Goal: Task Accomplishment & Management: Manage account settings

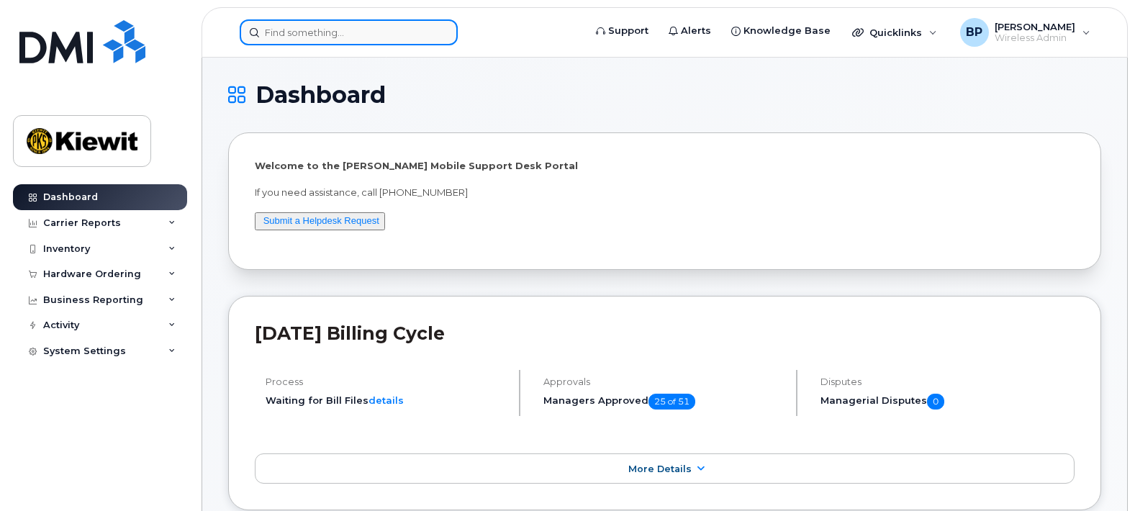
click at [329, 33] on input at bounding box center [349, 32] width 218 height 26
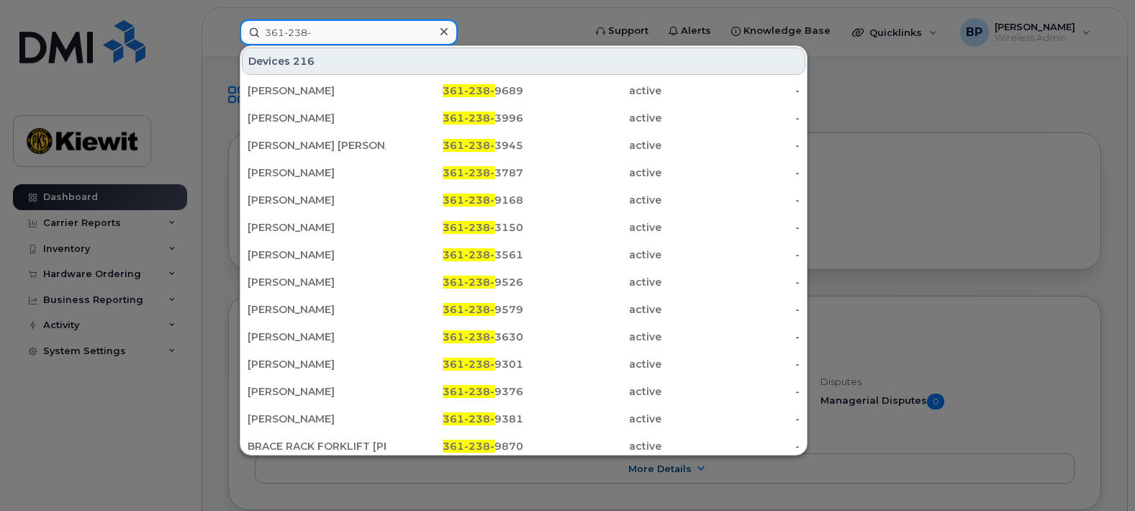
click at [330, 31] on input "361-238-" at bounding box center [349, 32] width 218 height 26
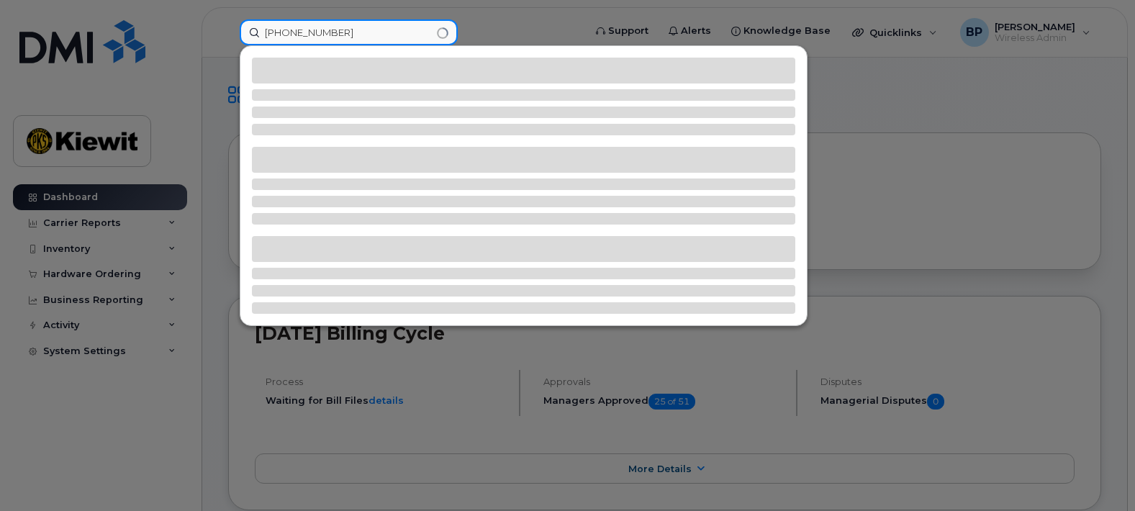
type input "361-238-9689"
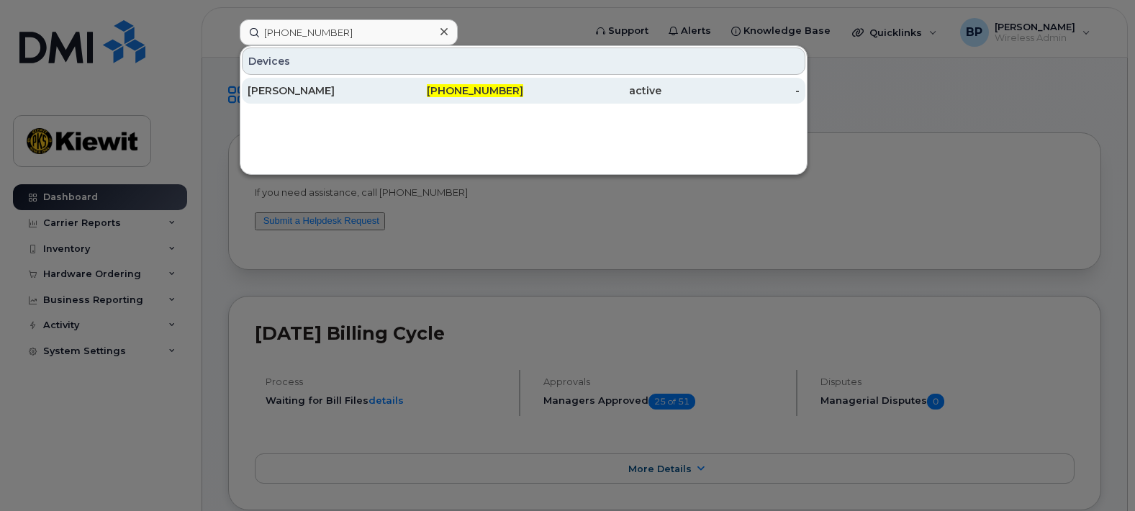
click at [343, 89] on div "[PERSON_NAME]" at bounding box center [317, 91] width 138 height 14
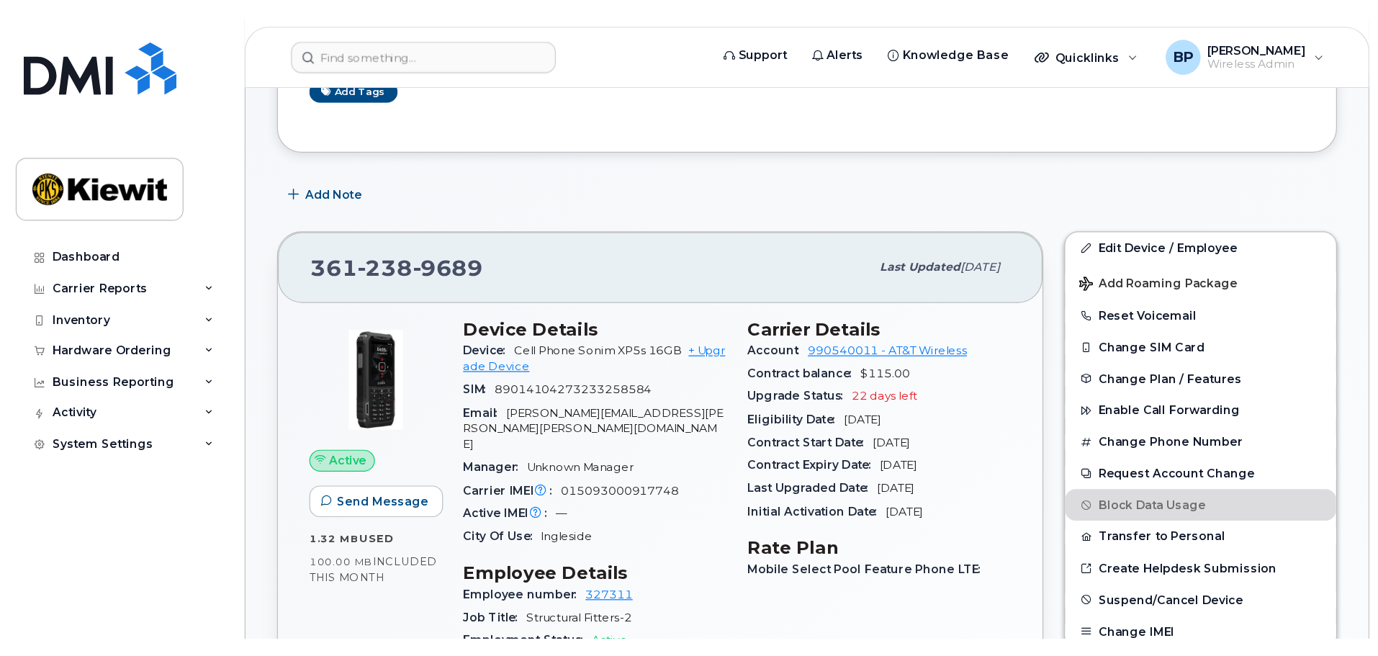
scroll to position [144, 0]
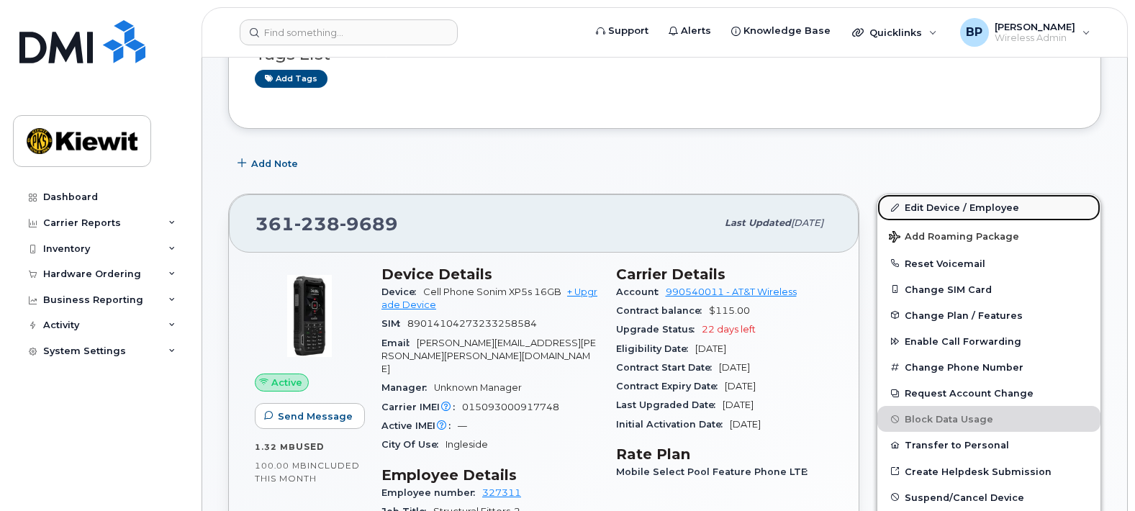
click at [953, 208] on link "Edit Device / Employee" at bounding box center [989, 207] width 223 height 26
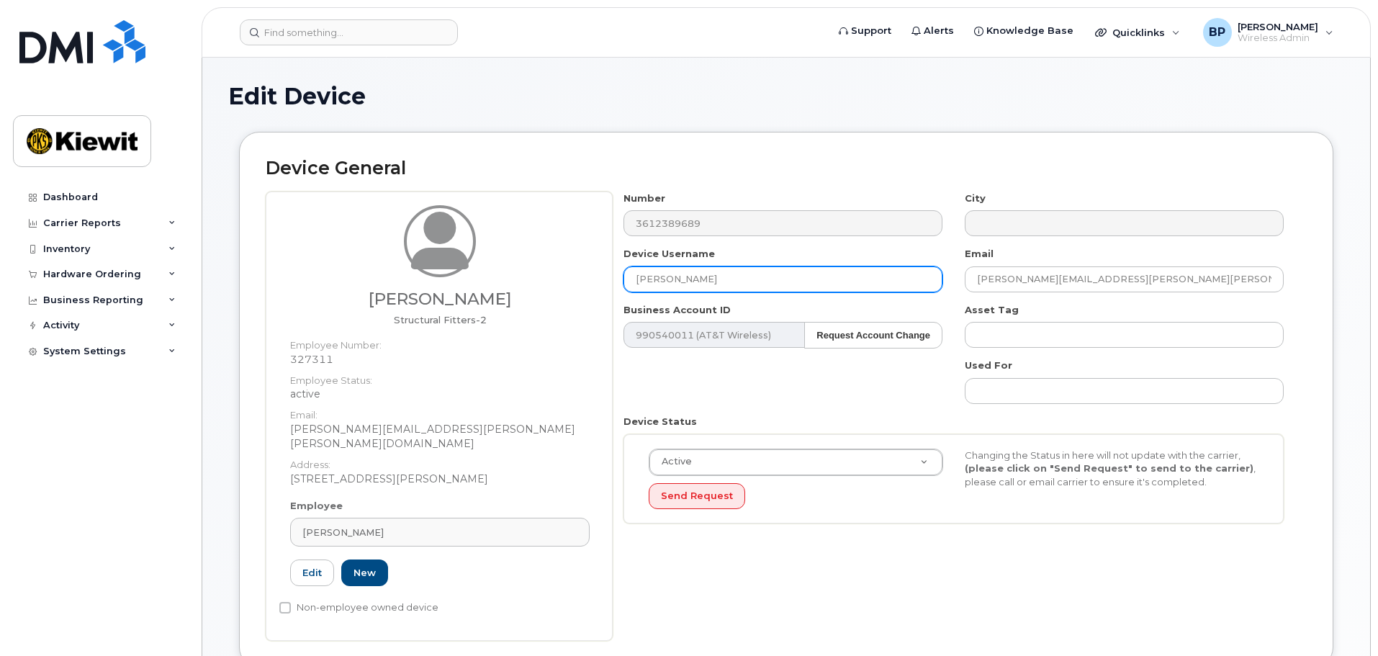
drag, startPoint x: 744, startPoint y: 284, endPoint x: 549, endPoint y: 280, distance: 194.4
click at [549, 280] on div "Jose Pantoja Structural Fitters-2 Employee Number: 327311 Employee Status: acti…" at bounding box center [786, 415] width 1041 height 449
type input "[PERSON_NAME]"
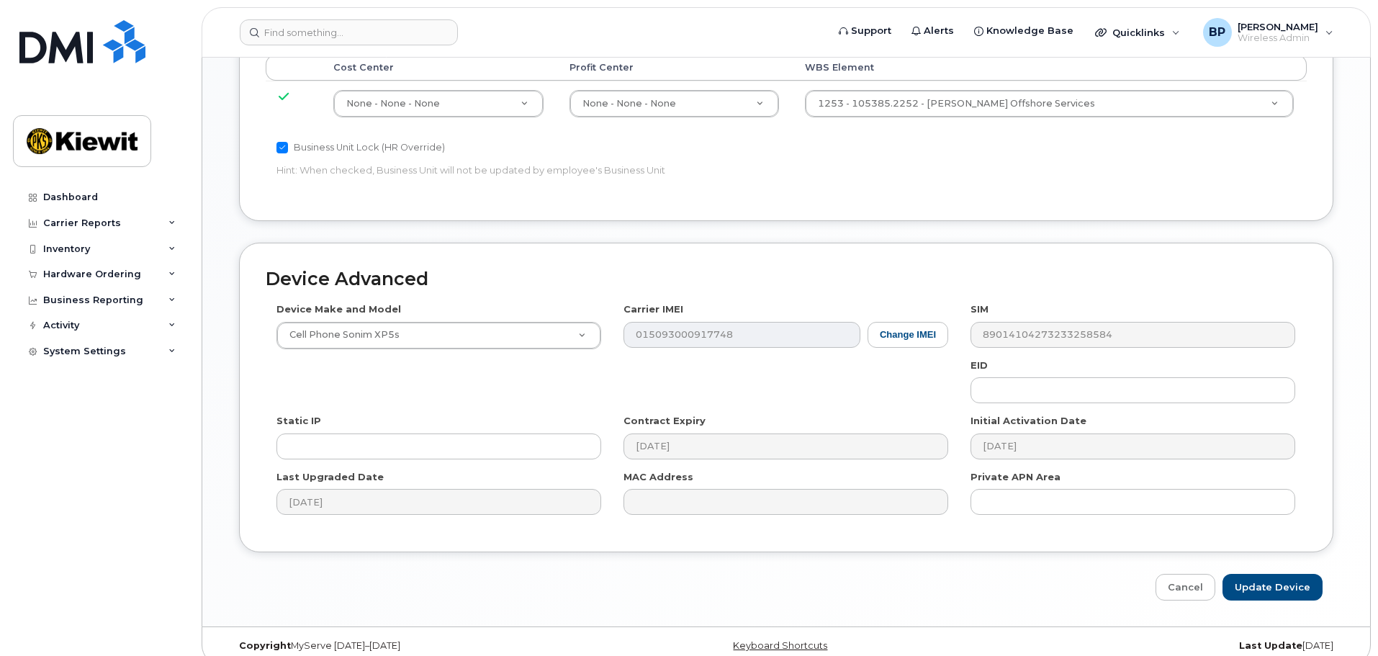
scroll to position [824, 0]
click at [1258, 572] on input "Update Device" at bounding box center [1272, 585] width 100 height 27
type input "Saving..."
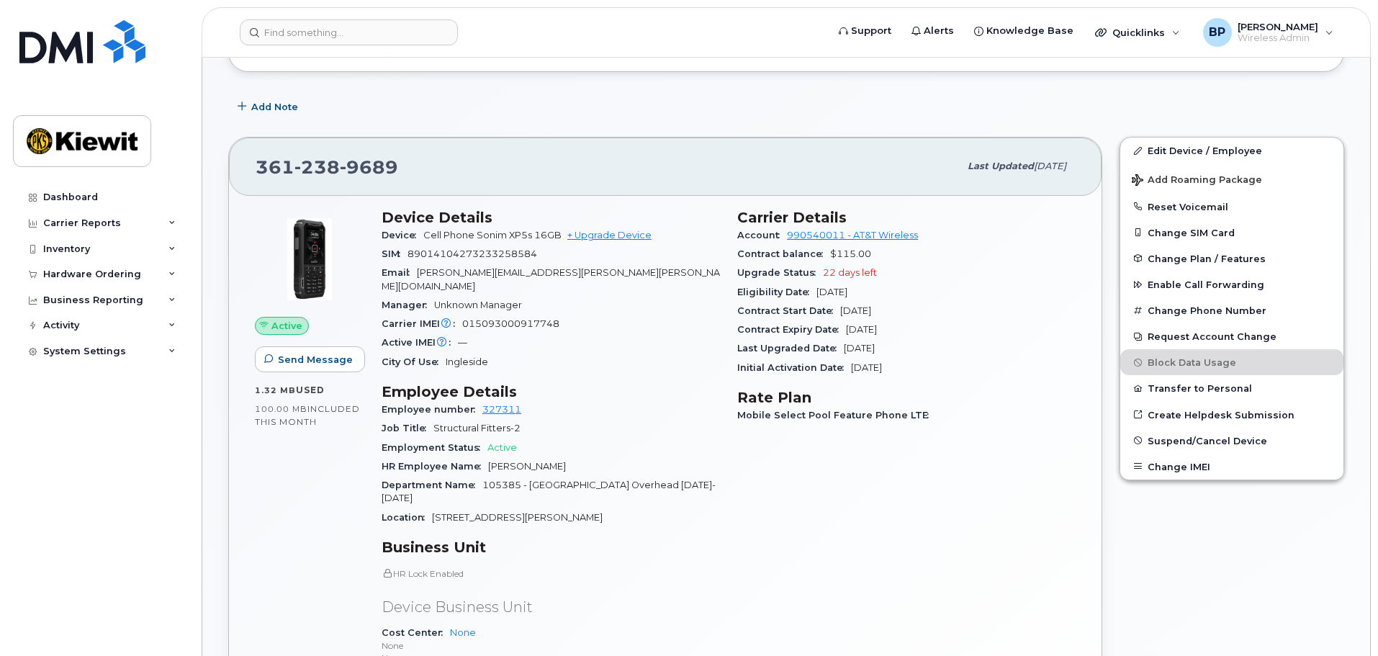
scroll to position [216, 0]
